Goal: Find specific page/section: Find specific page/section

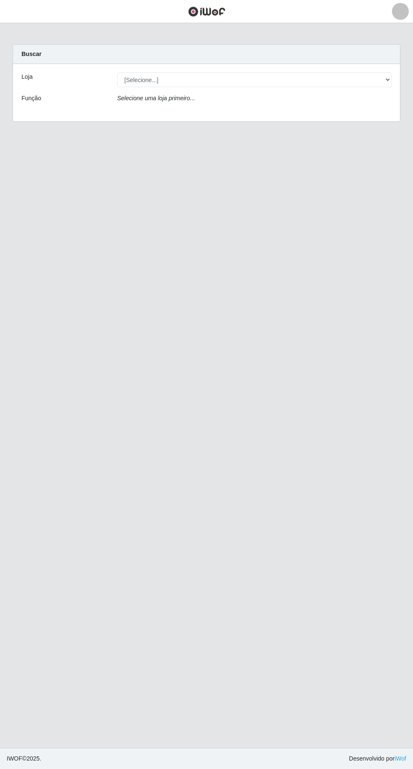
select select "468"
click at [117, 72] on select "[Selecione...] Extraplus - [GEOGRAPHIC_DATA] 03 - [GEOGRAPHIC_DATA]" at bounding box center [254, 79] width 274 height 15
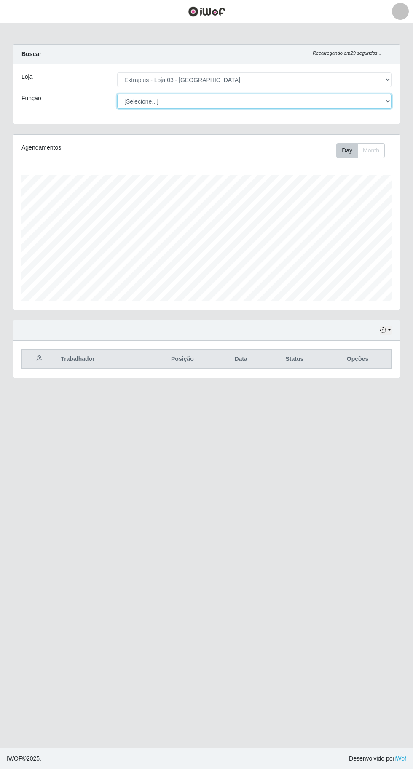
click at [136, 101] on select "[Selecione...] Repositor Repositor + Repositor ++" at bounding box center [254, 101] width 274 height 15
click at [117, 94] on select "[Selecione...] Repositor Repositor + Repositor ++" at bounding box center [254, 101] width 274 height 15
click at [389, 328] on button "button" at bounding box center [385, 330] width 12 height 10
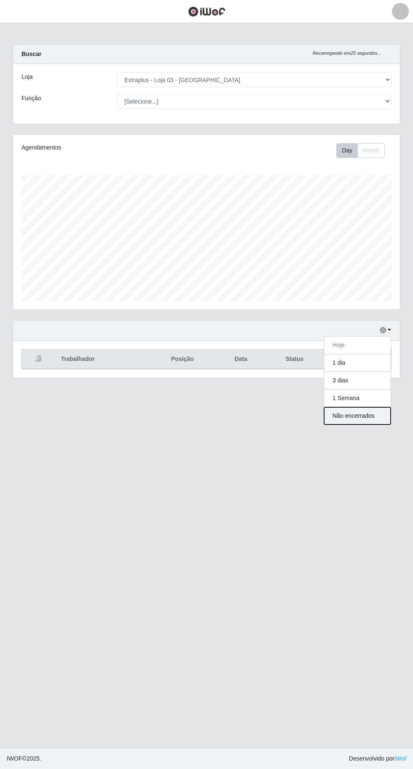
click at [376, 414] on button "Não encerrados" at bounding box center [357, 415] width 67 height 17
